Goal: Task Accomplishment & Management: Complete application form

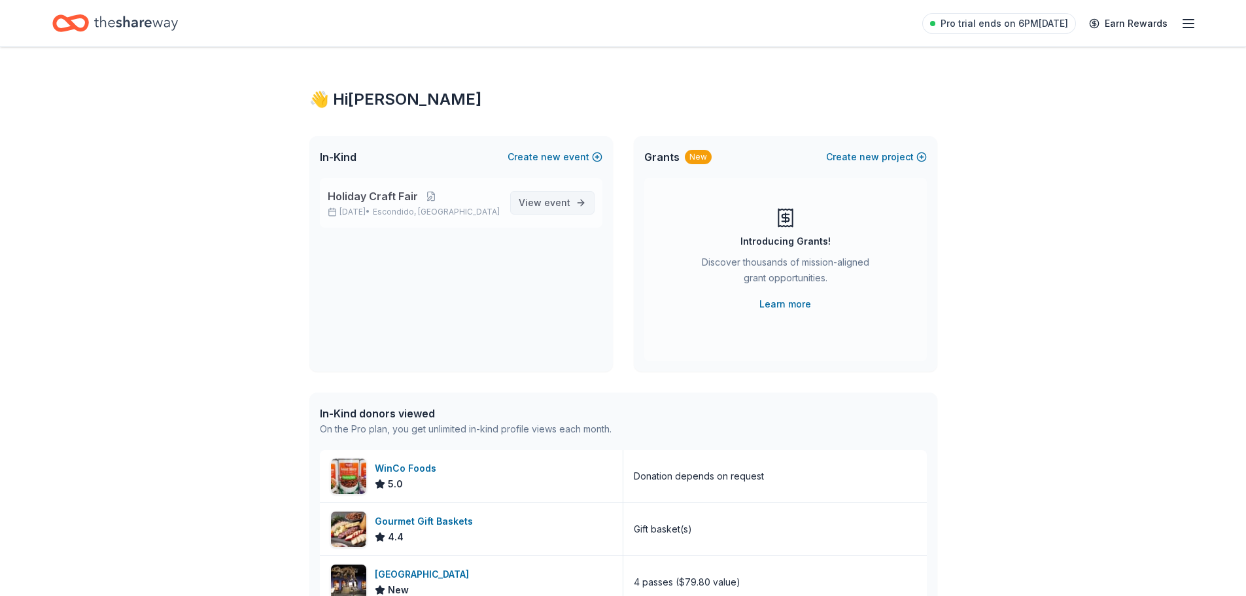
click at [540, 207] on span "View event" at bounding box center [545, 203] width 52 height 16
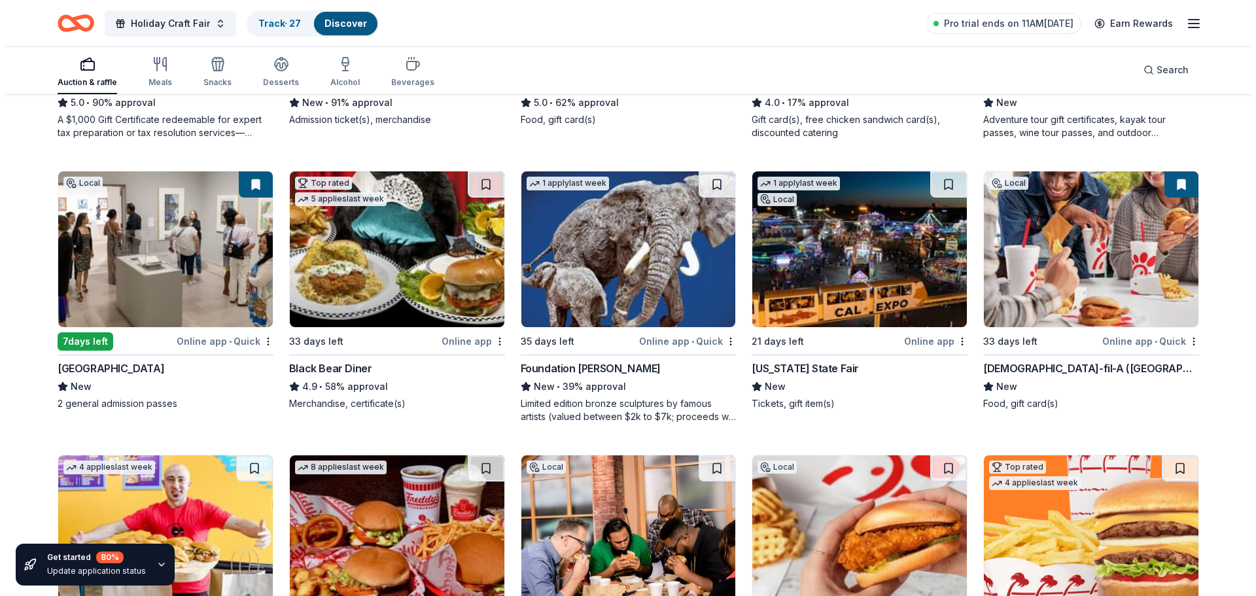
scroll to position [1060, 0]
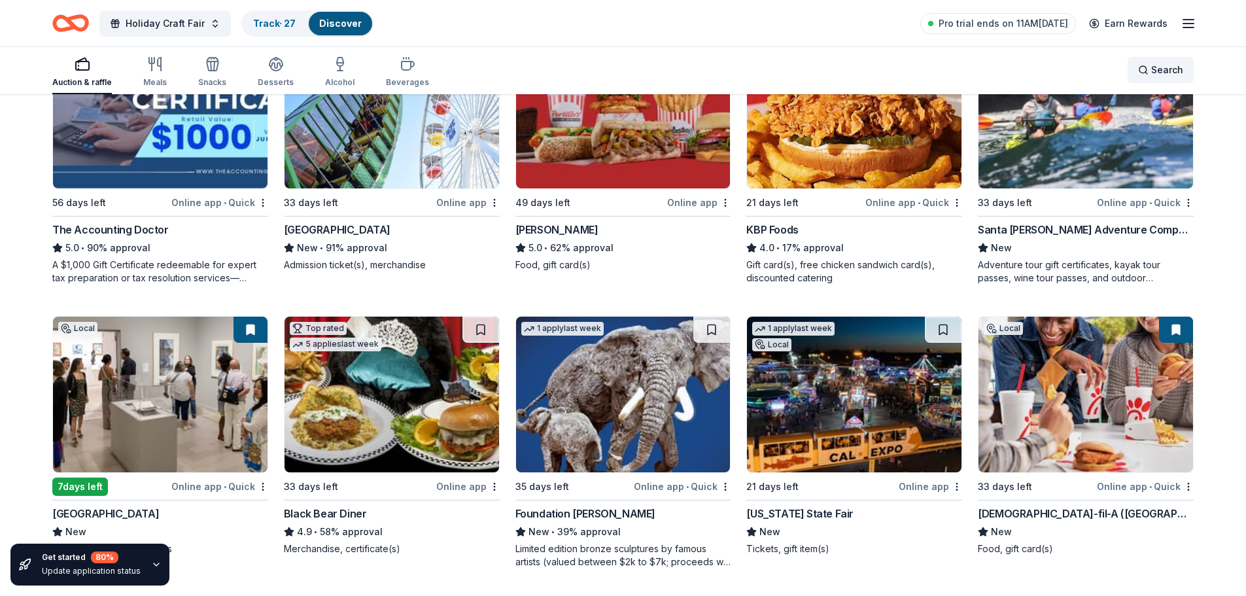
click at [1149, 69] on div "Search" at bounding box center [1160, 70] width 45 height 16
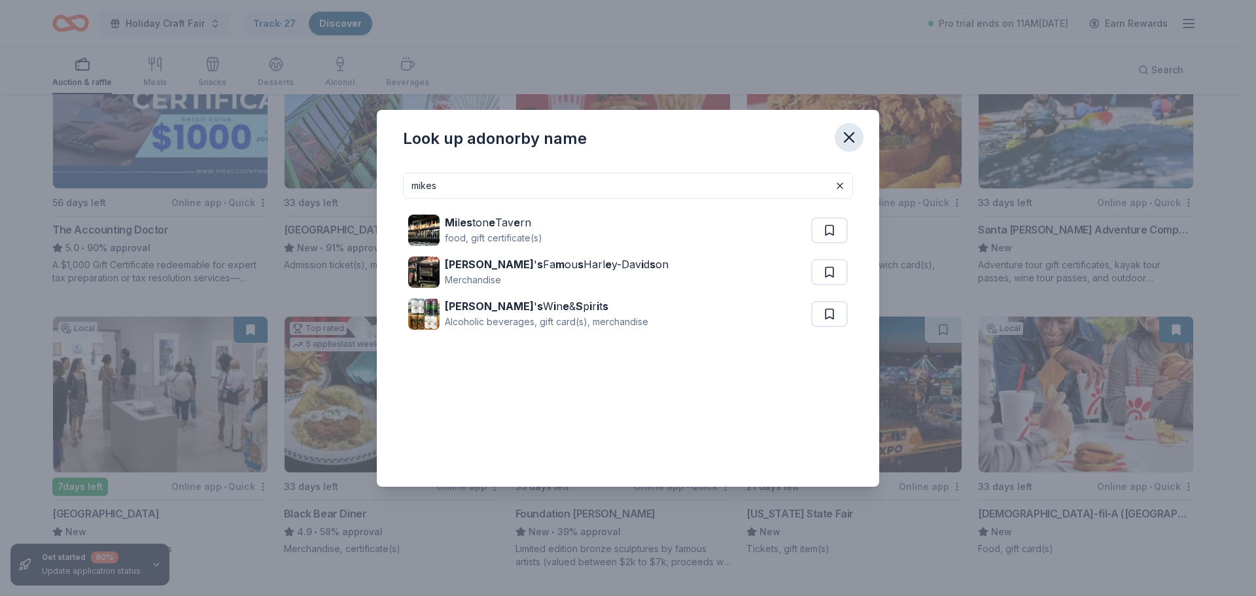
type input "mikes"
click at [853, 135] on icon "button" at bounding box center [849, 137] width 18 height 18
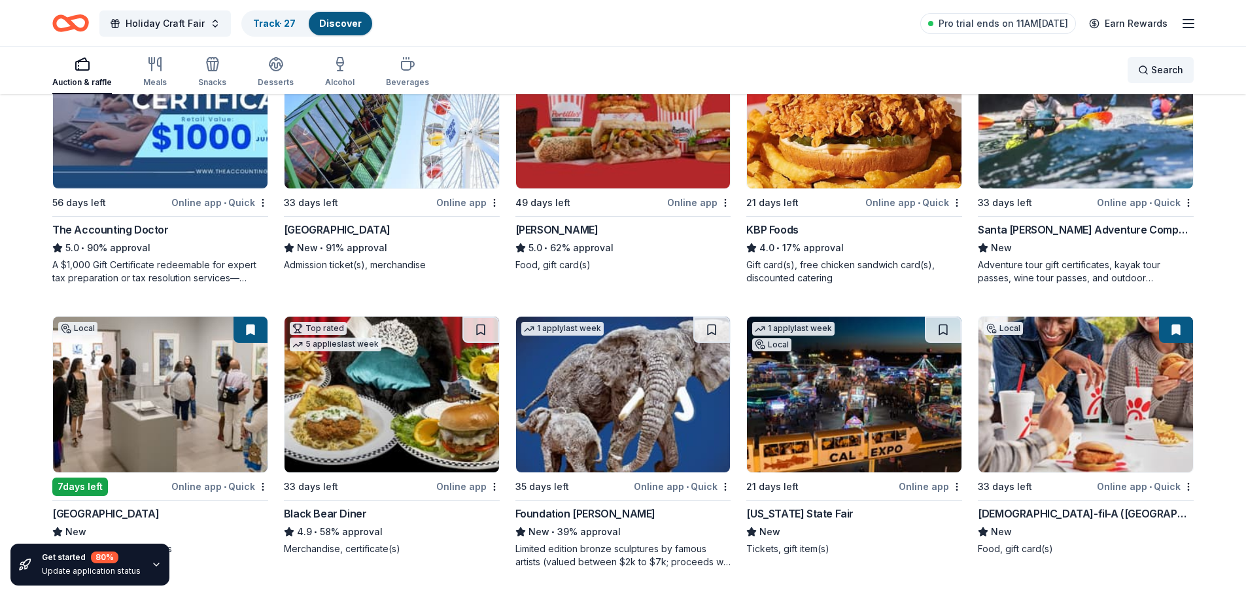
click at [1154, 73] on span "Search" at bounding box center [1167, 70] width 32 height 16
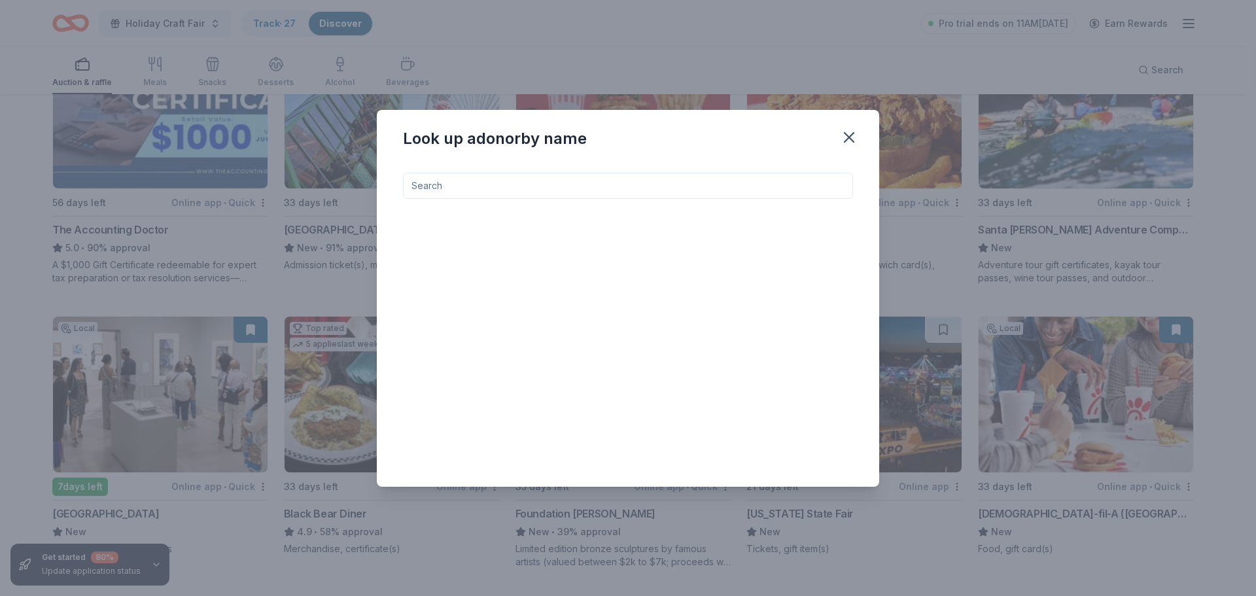
click at [534, 186] on input at bounding box center [628, 186] width 450 height 26
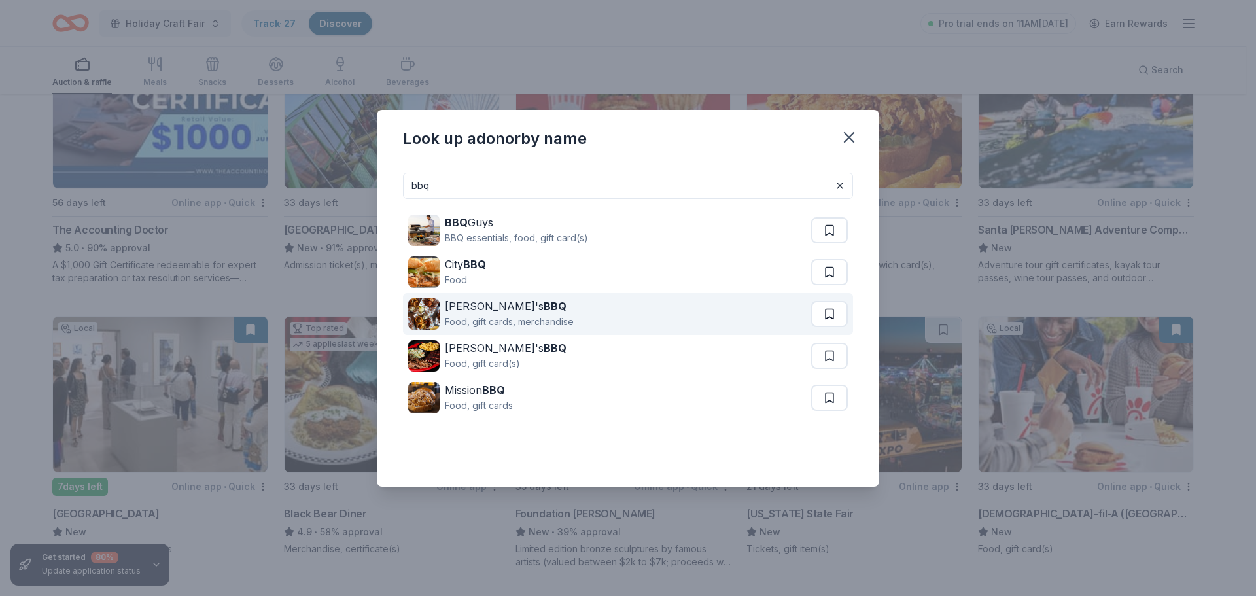
type input "bbq"
click at [825, 315] on button at bounding box center [829, 314] width 37 height 26
click at [470, 309] on div "Phil's BBQ" at bounding box center [509, 306] width 129 height 16
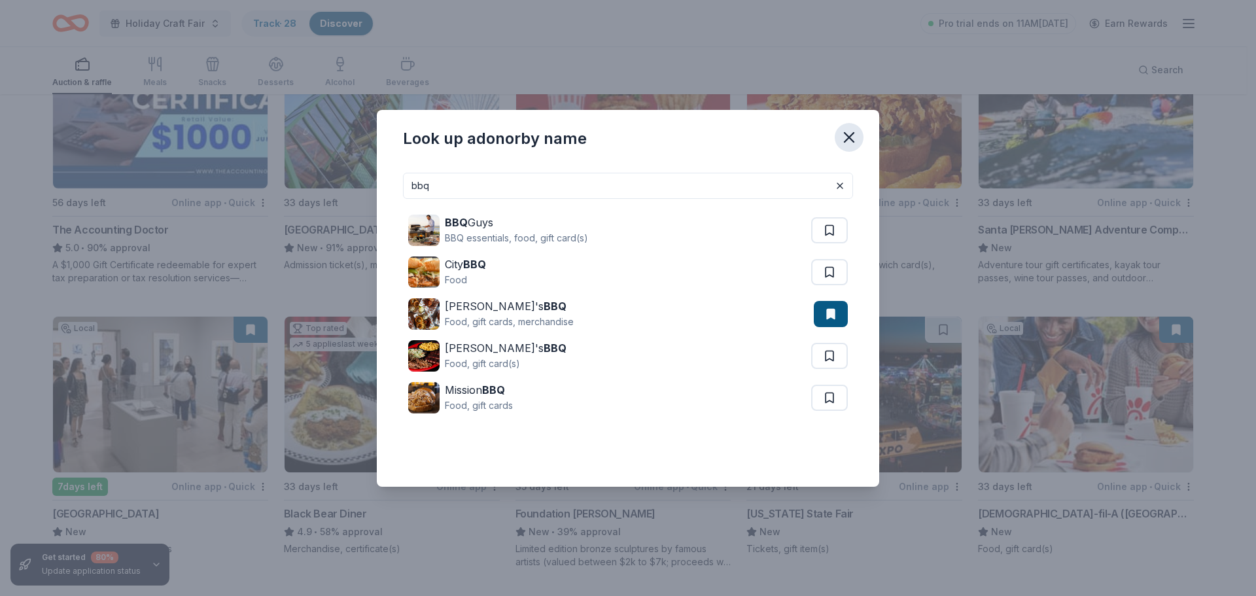
click at [853, 137] on icon "button" at bounding box center [849, 137] width 18 height 18
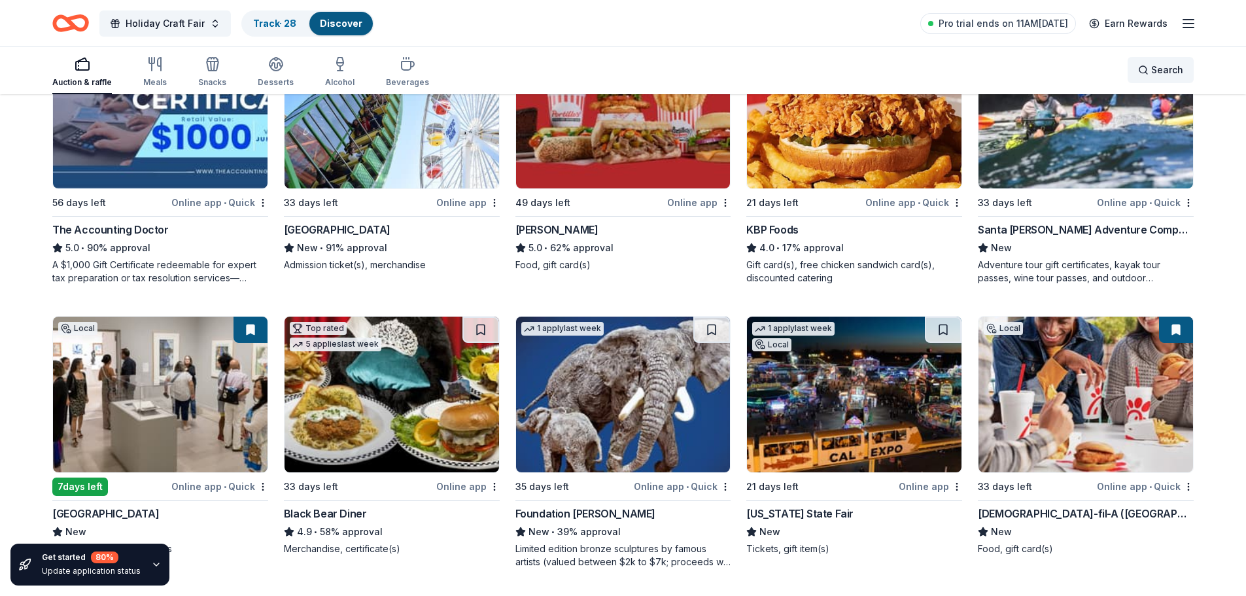
click at [1153, 74] on span "Search" at bounding box center [1167, 70] width 32 height 16
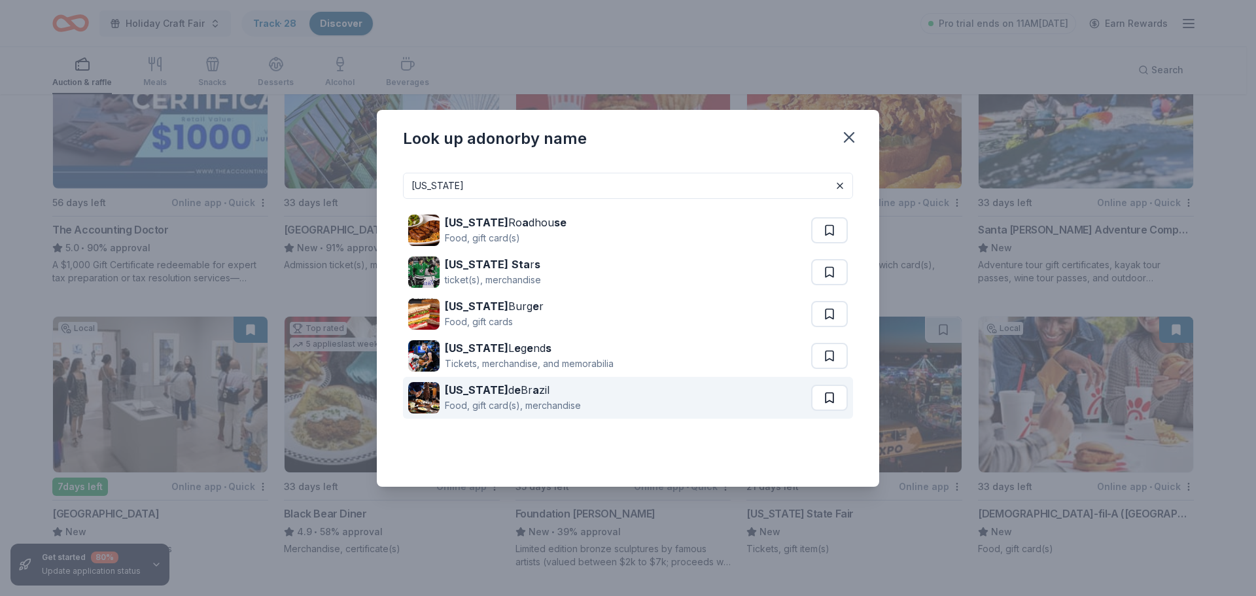
type input "texas"
click at [827, 393] on button at bounding box center [829, 398] width 37 height 26
click at [500, 398] on div "Food, gift card(s), merchandise" at bounding box center [513, 406] width 136 height 16
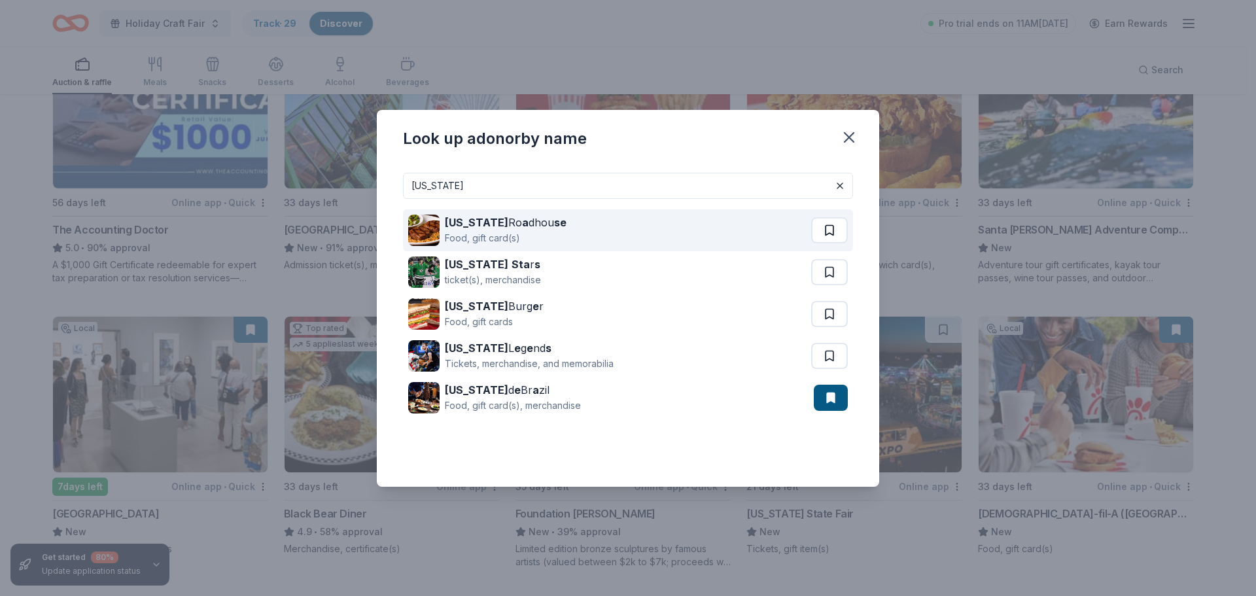
click at [825, 235] on button at bounding box center [829, 230] width 37 height 26
click at [490, 227] on div "Texas Ro a dhou se" at bounding box center [506, 223] width 122 height 16
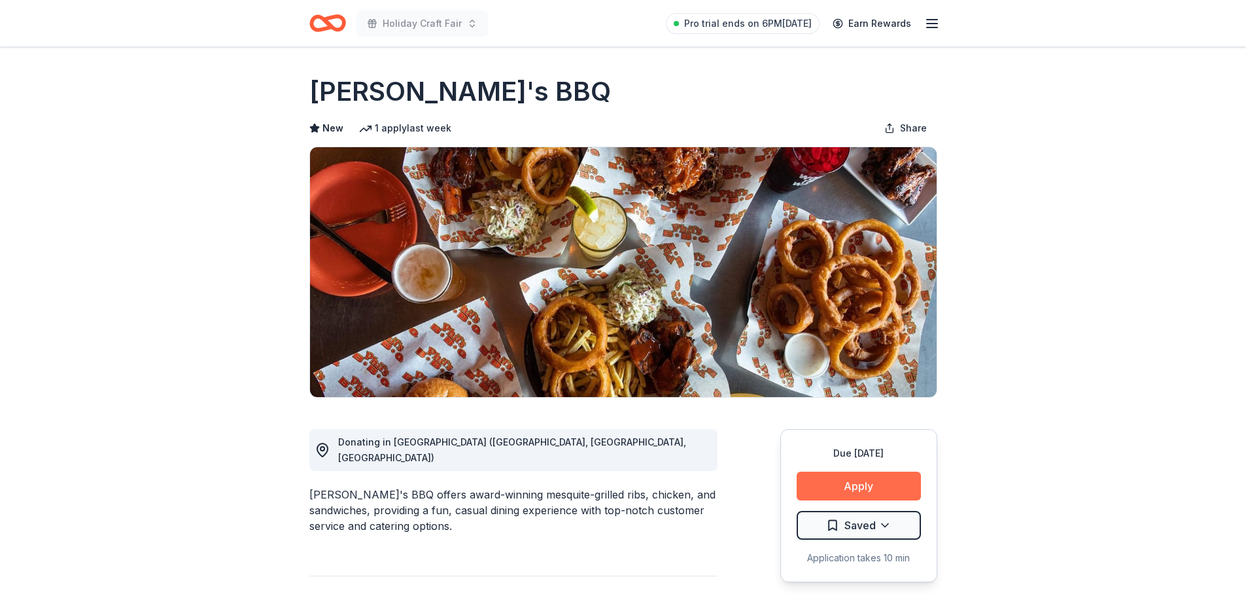
click at [820, 484] on button "Apply" at bounding box center [859, 486] width 124 height 29
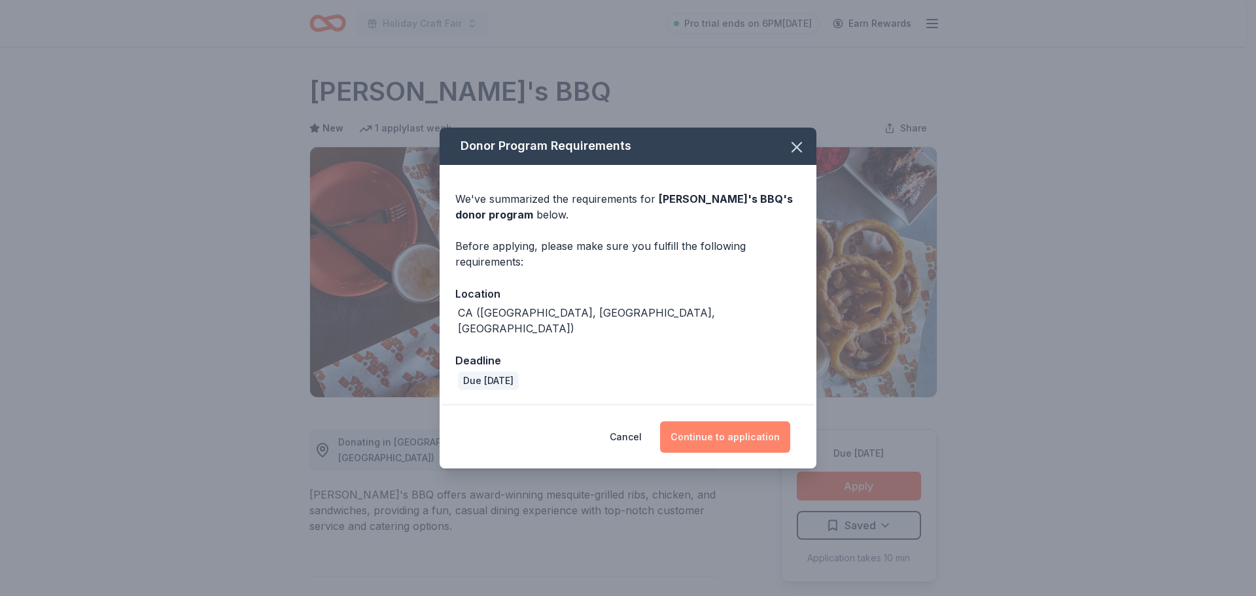
click at [724, 436] on button "Continue to application" at bounding box center [725, 436] width 130 height 31
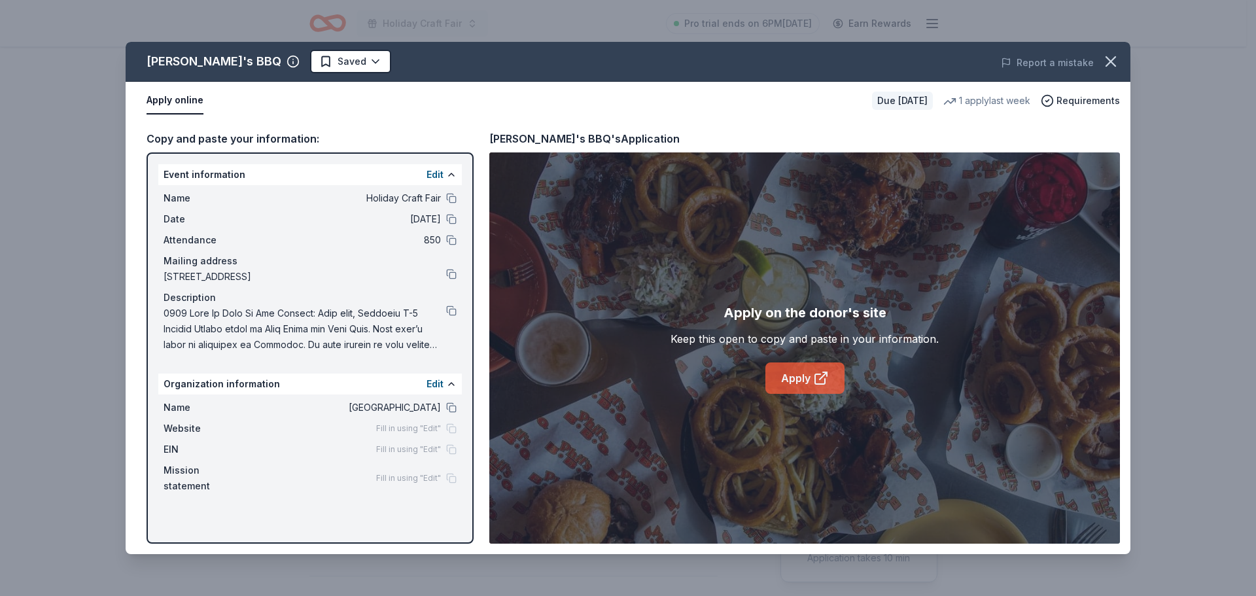
click at [784, 371] on link "Apply" at bounding box center [804, 377] width 79 height 31
click at [449, 314] on button at bounding box center [451, 310] width 10 height 10
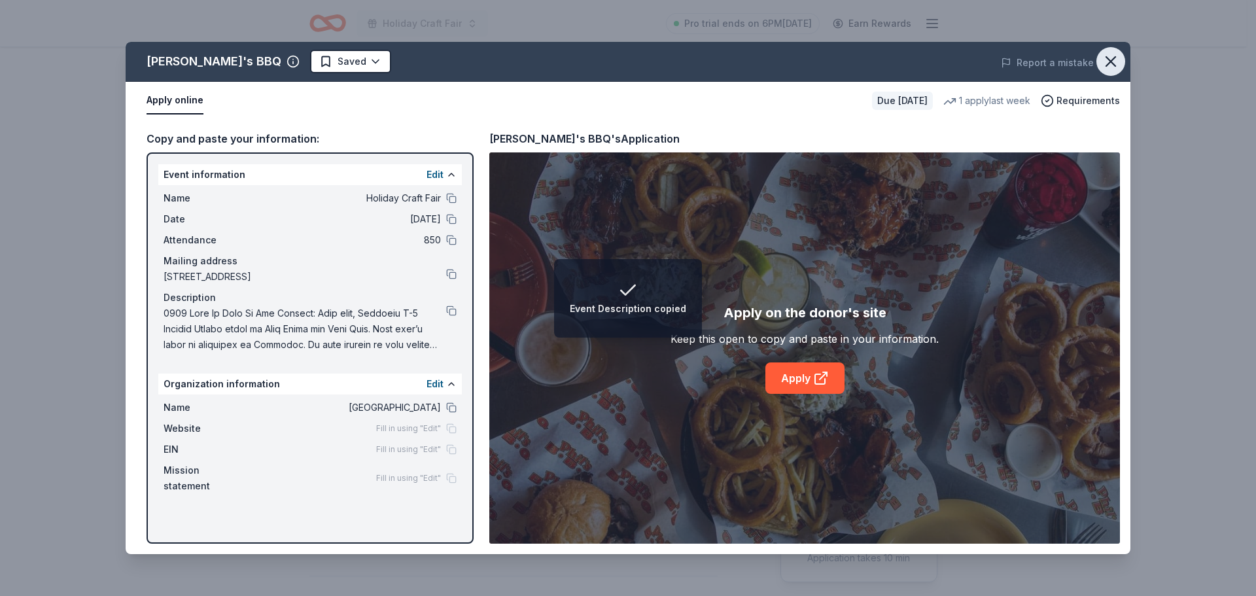
click at [1114, 63] on icon "button" at bounding box center [1110, 61] width 18 height 18
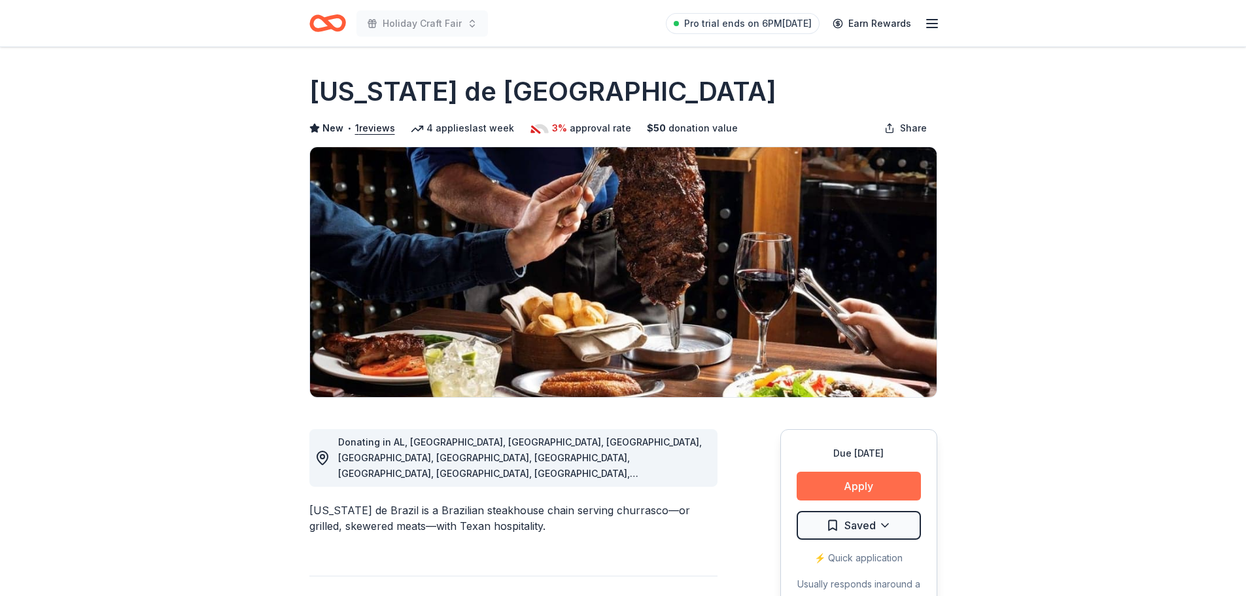
click at [855, 489] on button "Apply" at bounding box center [859, 486] width 124 height 29
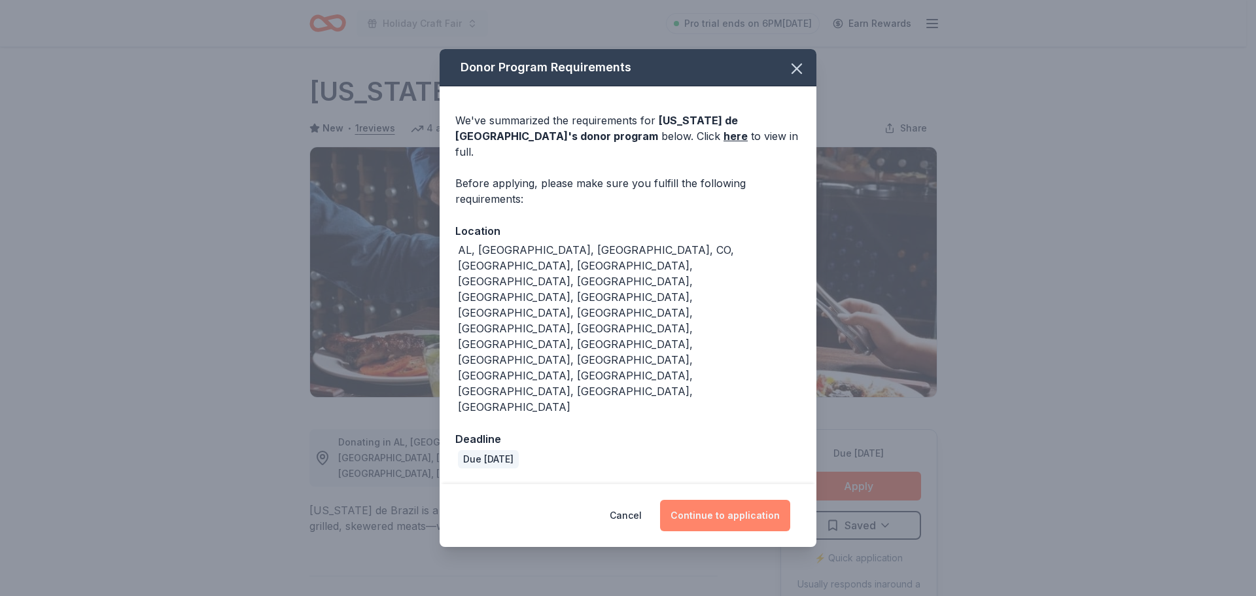
click at [729, 500] on button "Continue to application" at bounding box center [725, 515] width 130 height 31
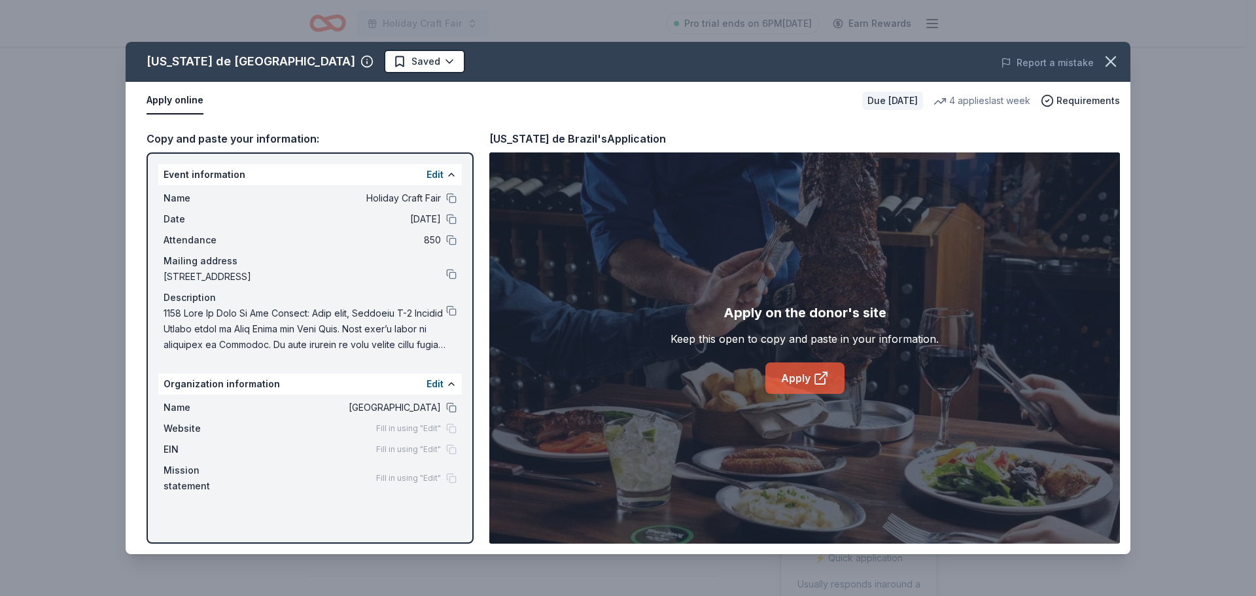
click at [808, 375] on link "Apply" at bounding box center [804, 377] width 79 height 31
click at [1111, 61] on icon "button" at bounding box center [1110, 61] width 9 height 9
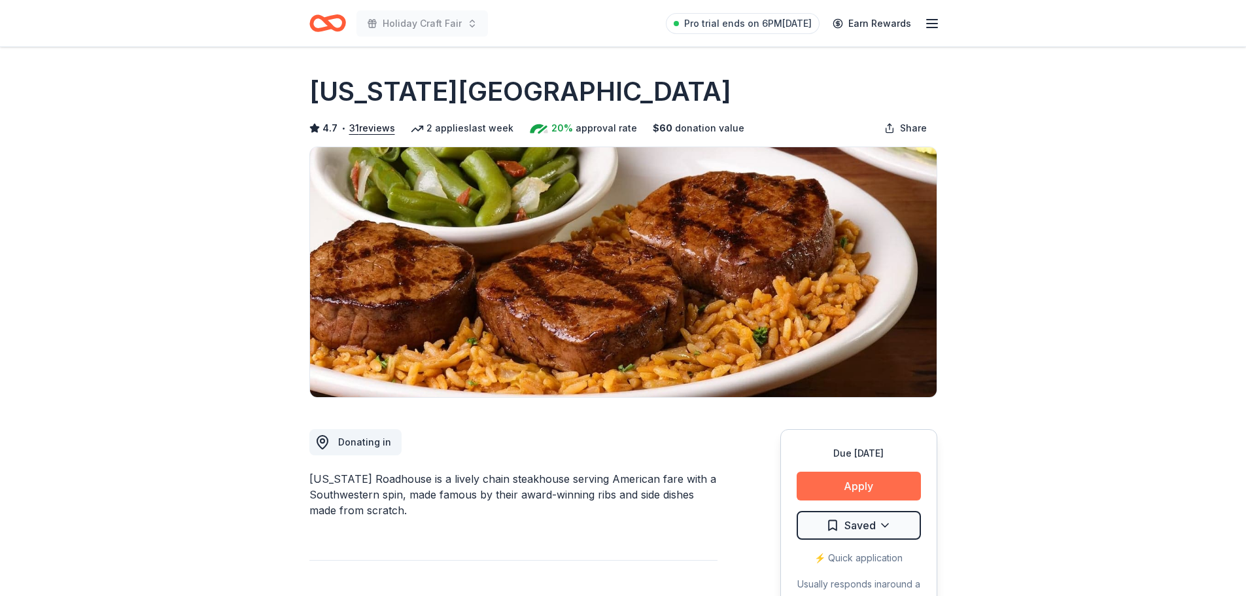
click at [878, 495] on button "Apply" at bounding box center [859, 486] width 124 height 29
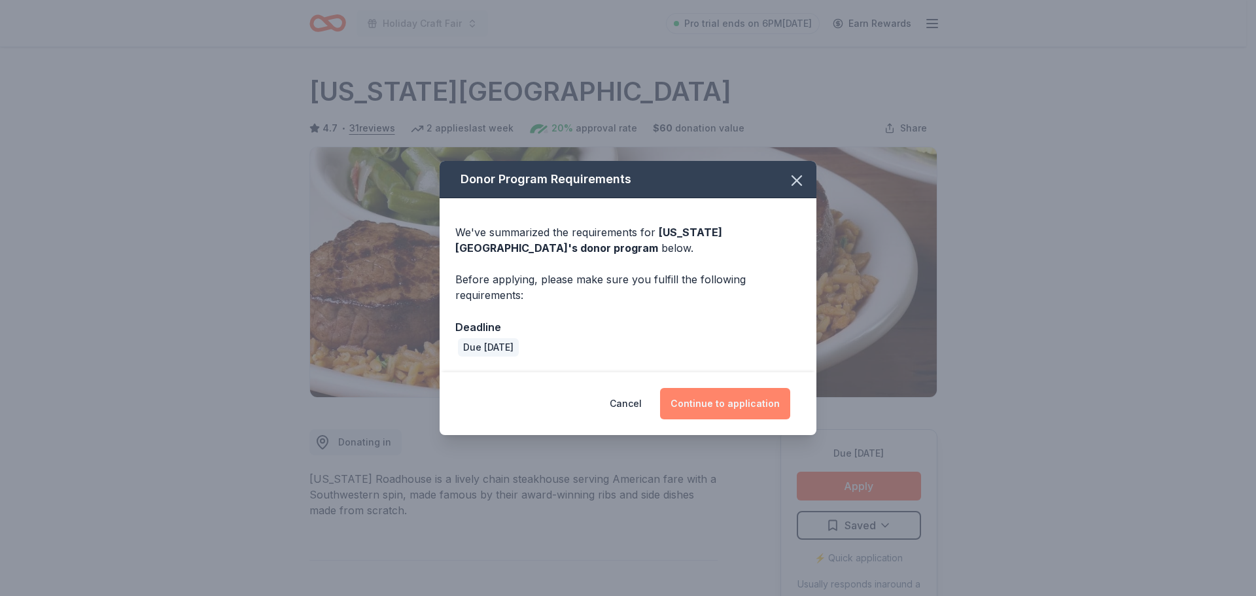
click at [725, 409] on button "Continue to application" at bounding box center [725, 403] width 130 height 31
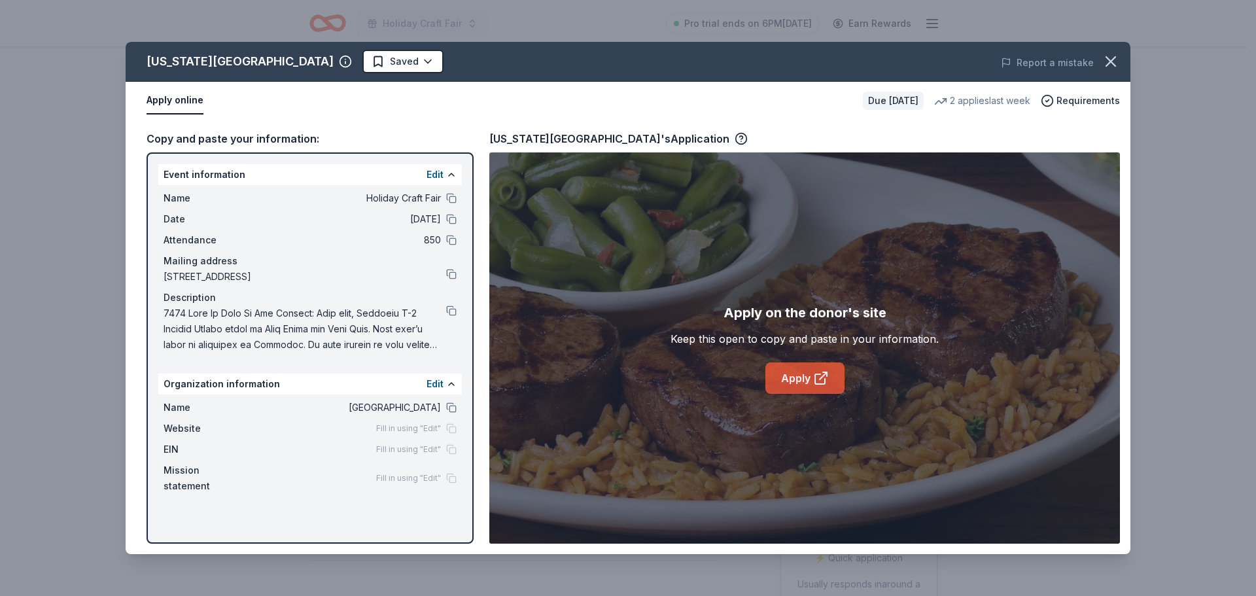
click at [797, 383] on link "Apply" at bounding box center [804, 377] width 79 height 31
click at [451, 315] on button at bounding box center [451, 310] width 10 height 10
click at [452, 313] on button at bounding box center [451, 310] width 10 height 10
